Goal: Obtain resource: Obtain resource

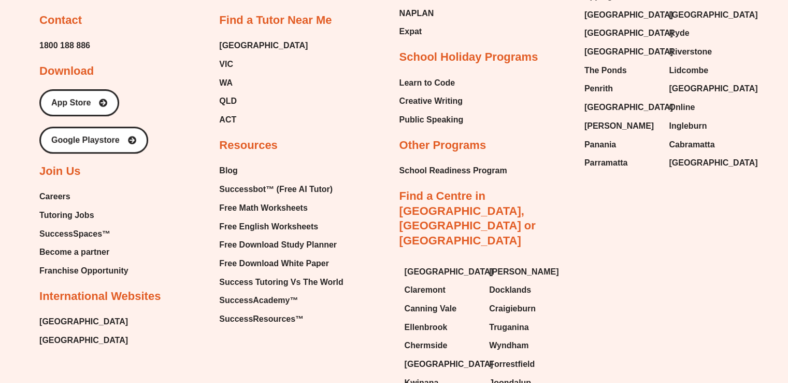
scroll to position [4478, 0]
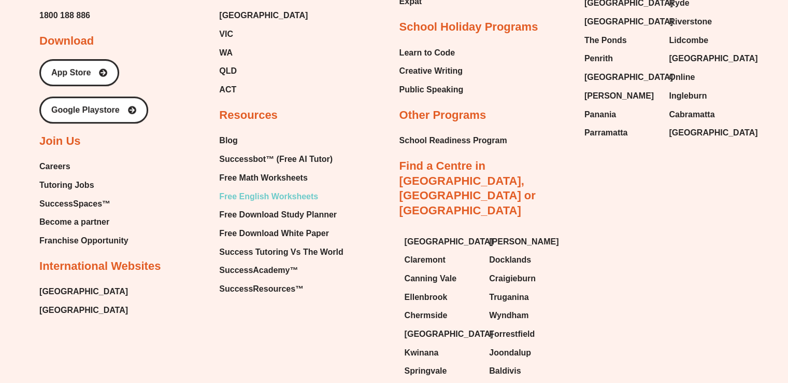
click at [271, 189] on span "Free English Worksheets" at bounding box center [268, 197] width 99 height 16
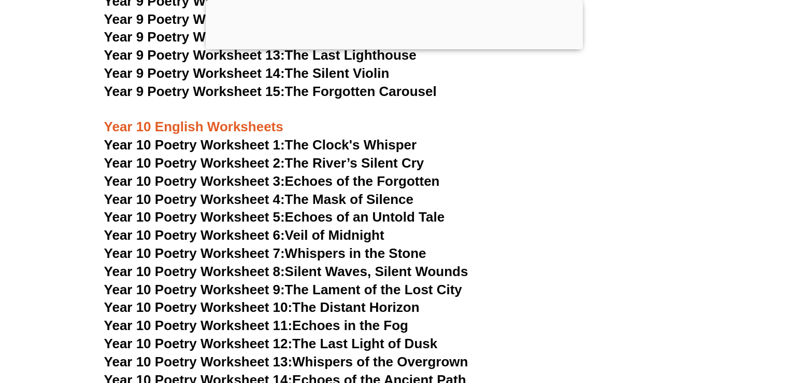
scroll to position [7266, 0]
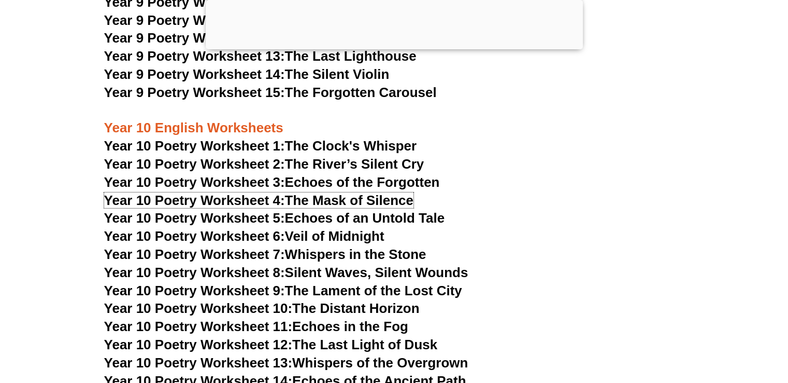
click at [271, 192] on span "Year 10 Poetry Worksheet 4:" at bounding box center [194, 200] width 181 height 16
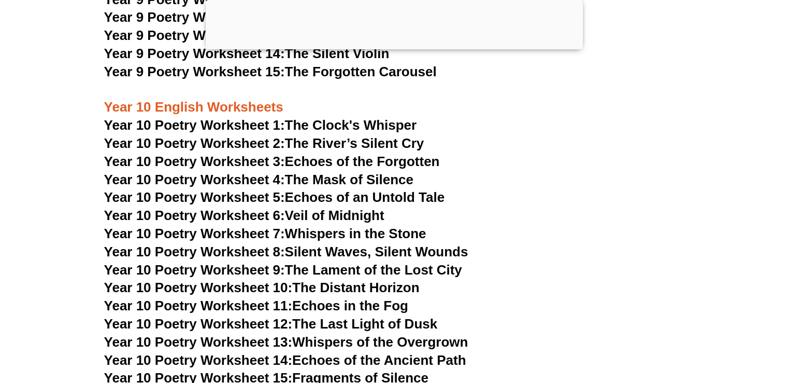
click at [306, 135] on link "Year 10 Poetry Worksheet 2: The River’s Silent Cry" at bounding box center [264, 143] width 320 height 16
click at [332, 135] on link "Year 10 Poetry Worksheet 2: The River’s Silent Cry" at bounding box center [264, 143] width 320 height 16
